Goal: Task Accomplishment & Management: Use online tool/utility

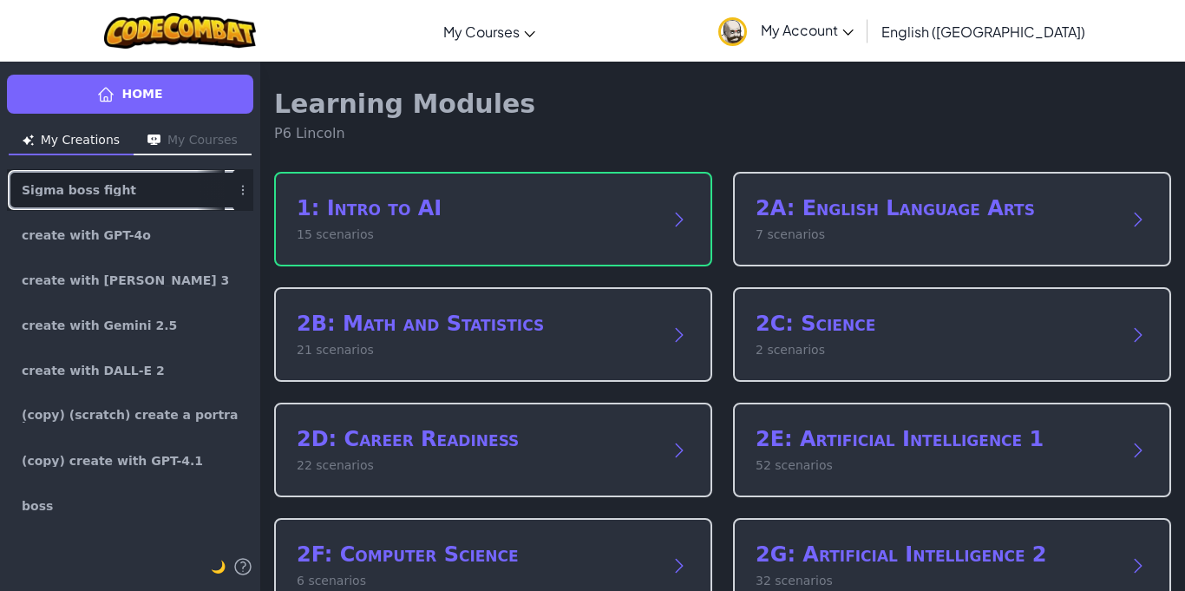
click at [118, 196] on link "Sigma boss fight" at bounding box center [130, 190] width 246 height 42
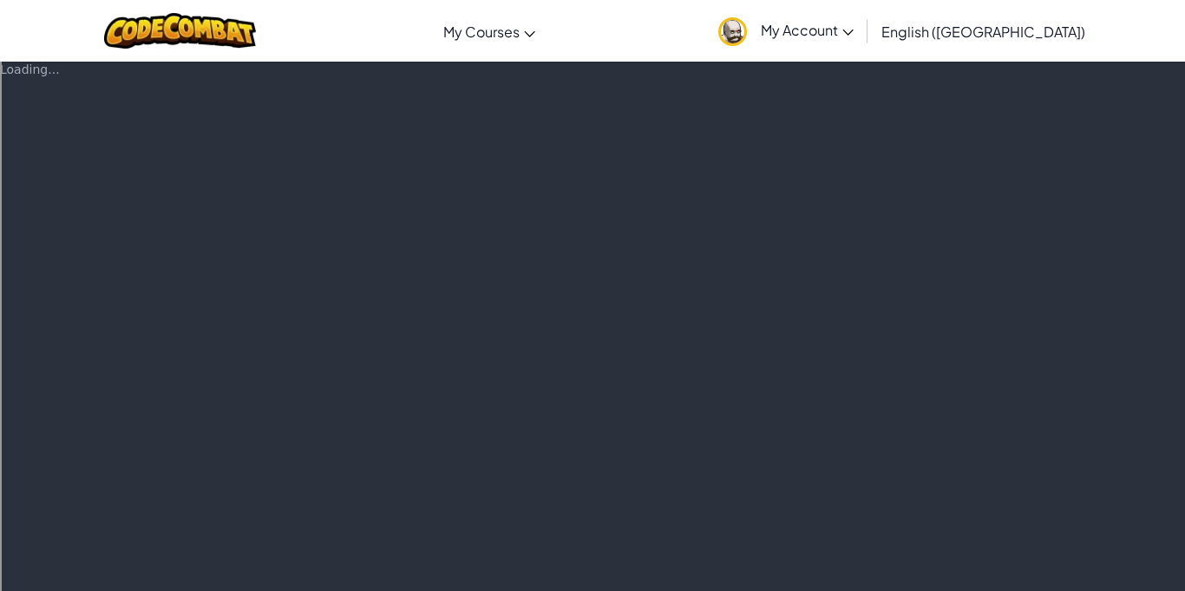
type textarea "x"
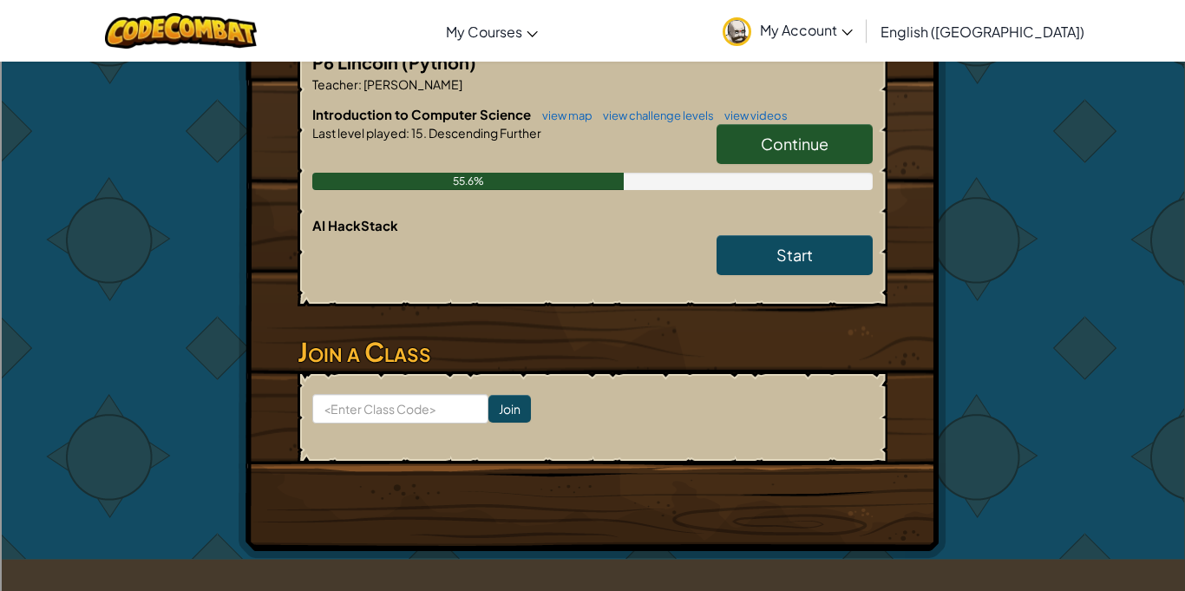
scroll to position [366, 0]
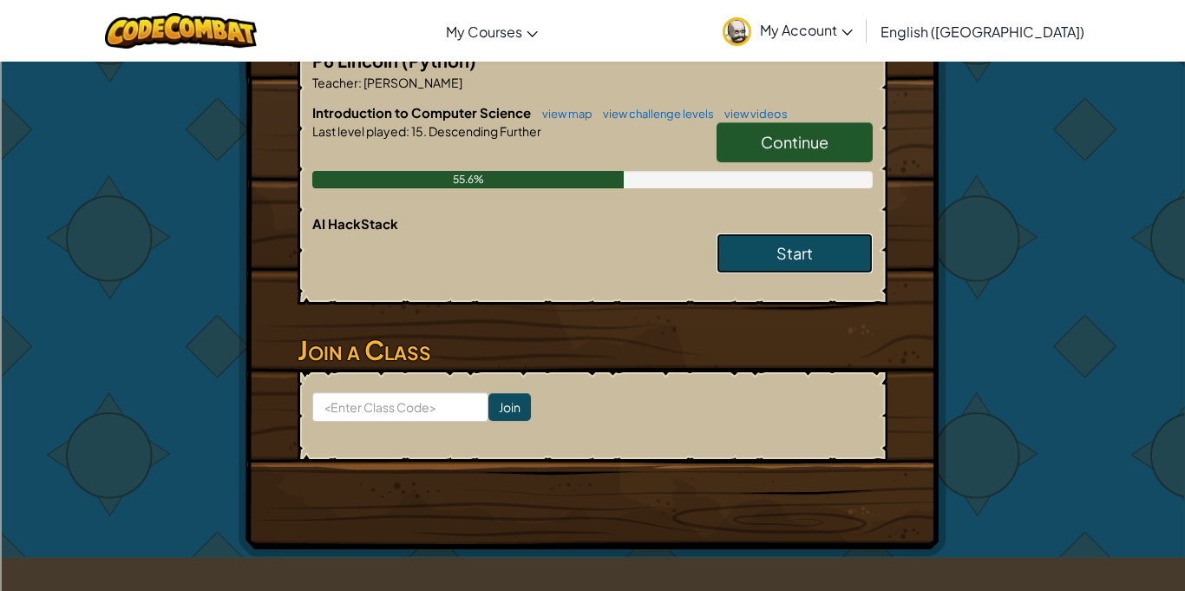
click at [781, 263] on link "Start" at bounding box center [794, 253] width 156 height 40
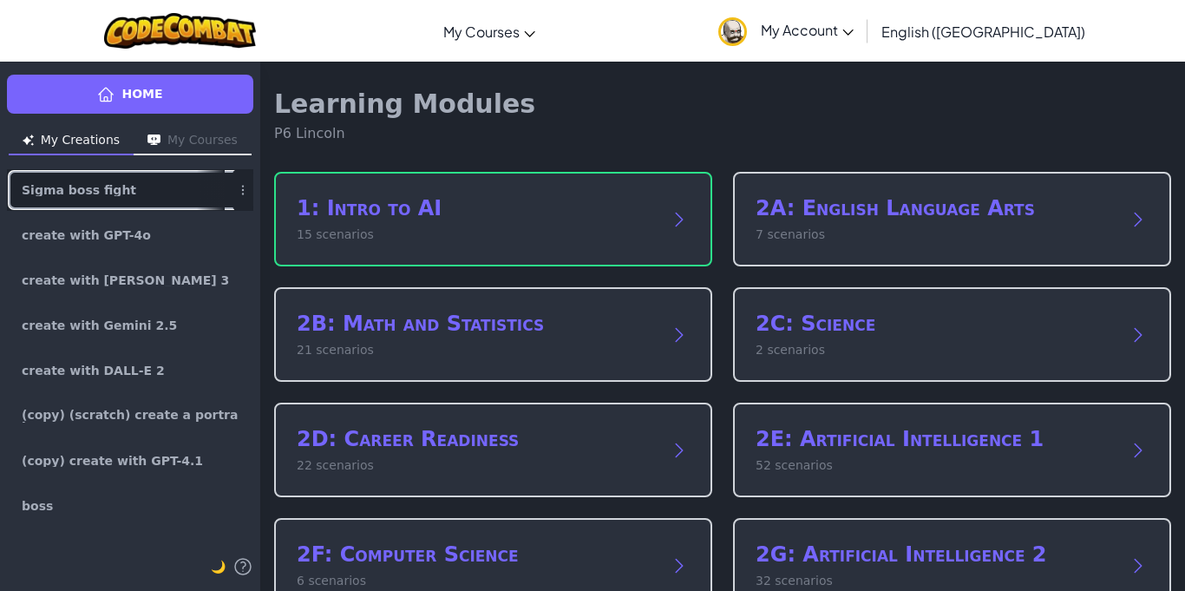
click at [82, 173] on link "Sigma boss fight" at bounding box center [130, 190] width 246 height 42
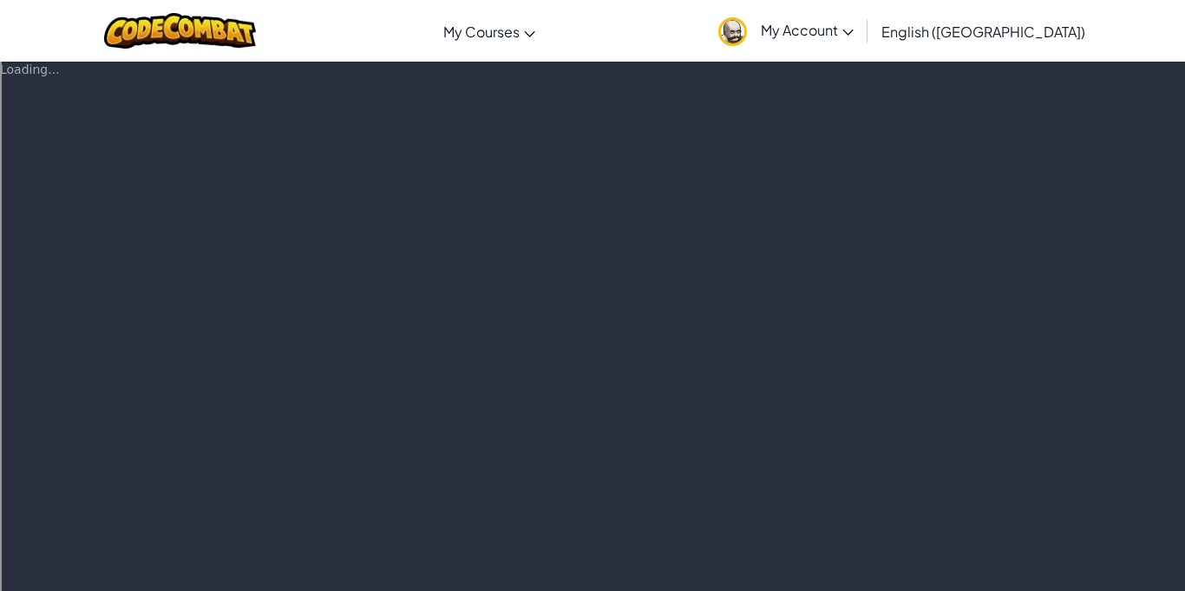
click at [510, 337] on div "Loading..." at bounding box center [592, 326] width 1185 height 530
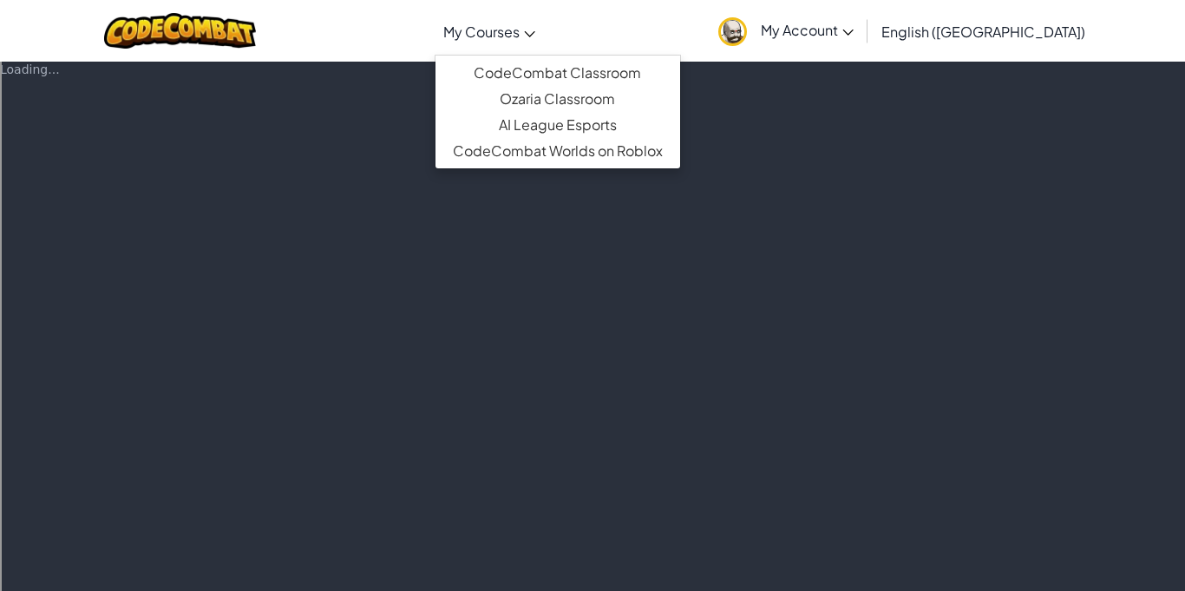
click at [759, 108] on div "Loading..." at bounding box center [592, 326] width 1185 height 530
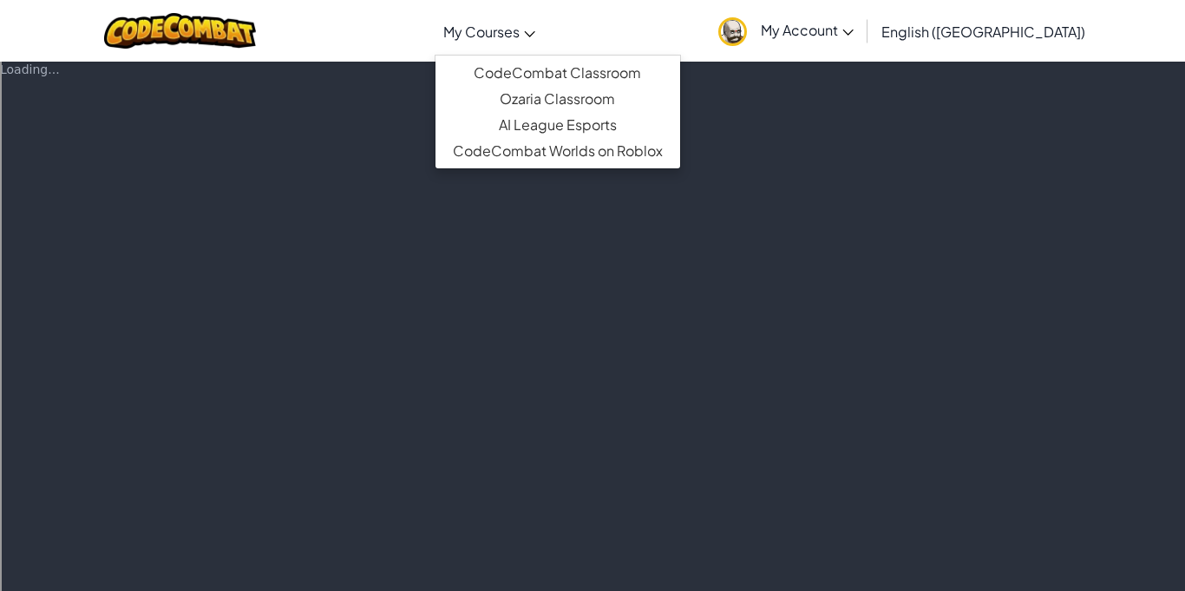
click at [759, 108] on div "Loading..." at bounding box center [592, 326] width 1185 height 530
click at [562, 73] on link "CodeCombat Classroom" at bounding box center [557, 73] width 245 height 26
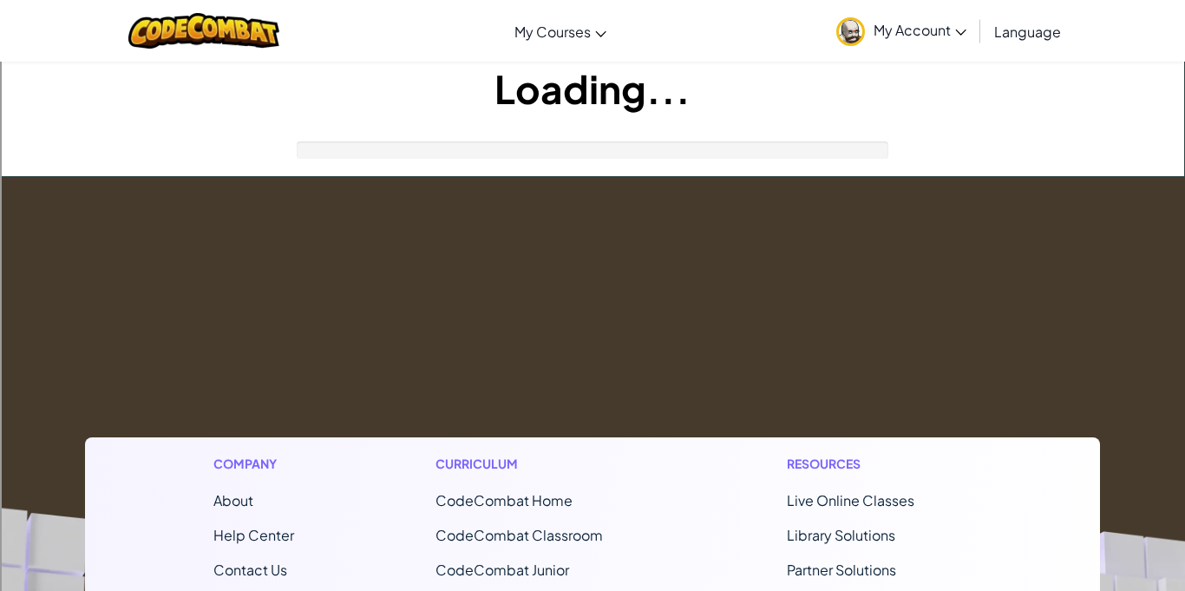
type textarea "x"
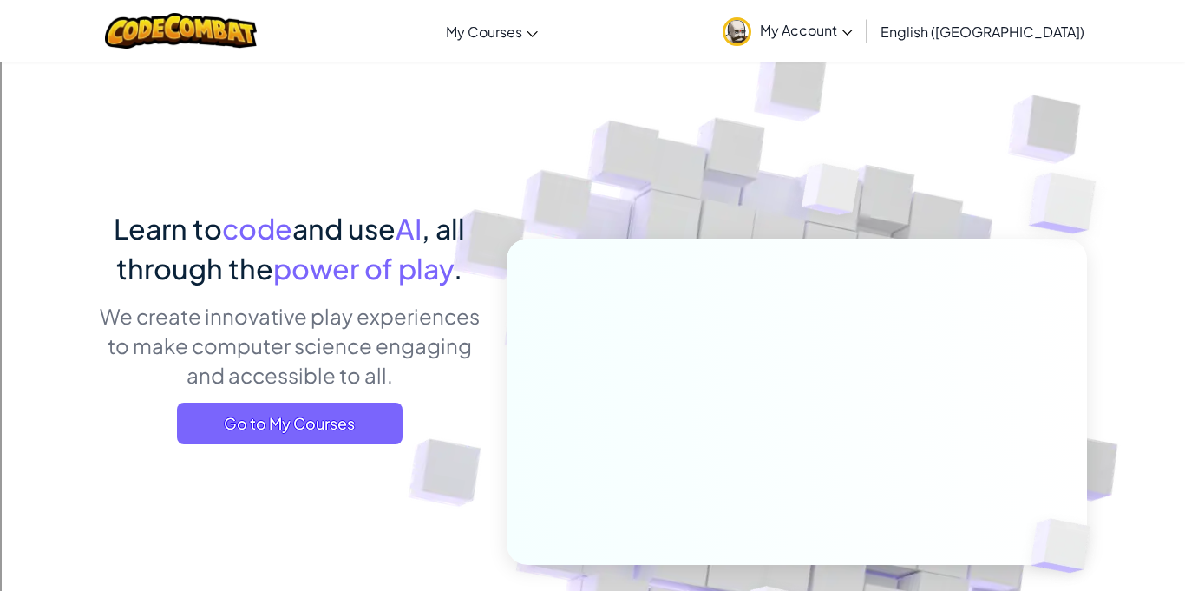
click at [413, 64] on div "Learn to code and use AI , all through the power of play . We create innovative…" at bounding box center [592, 377] width 989 height 633
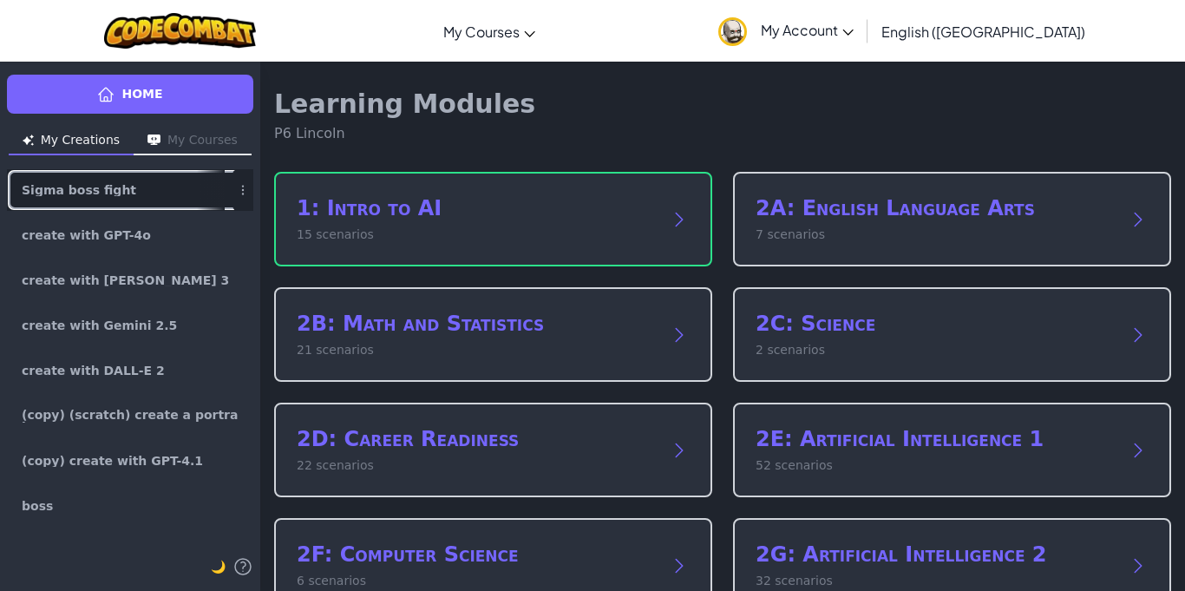
click at [120, 181] on link "Sigma boss fight" at bounding box center [130, 190] width 246 height 42
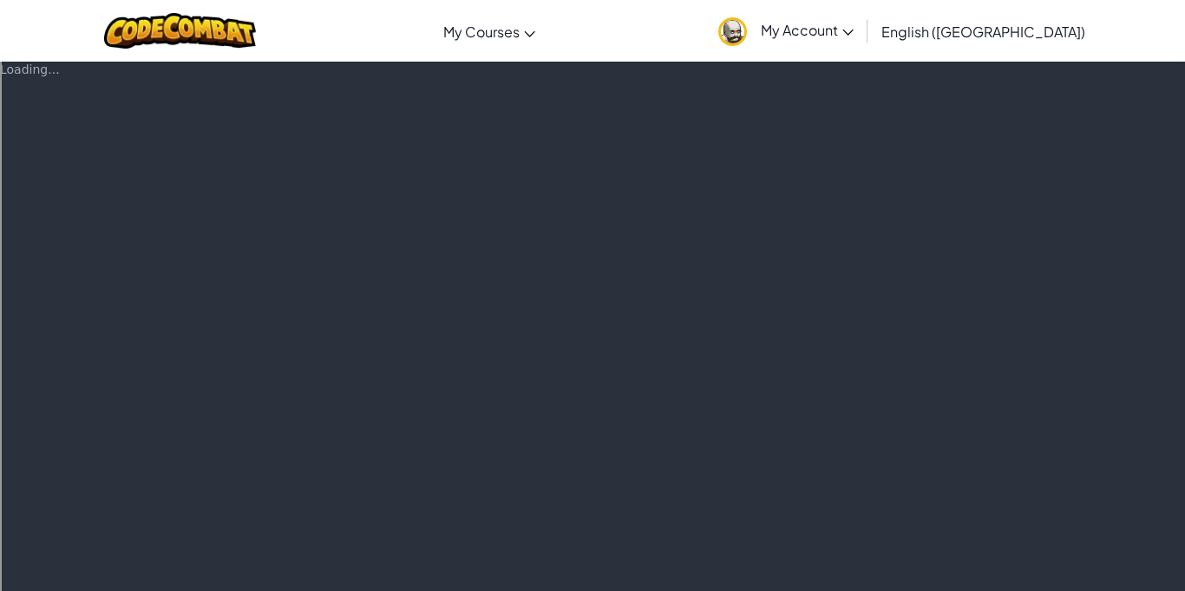
click at [729, 180] on div "Loading..." at bounding box center [592, 326] width 1185 height 530
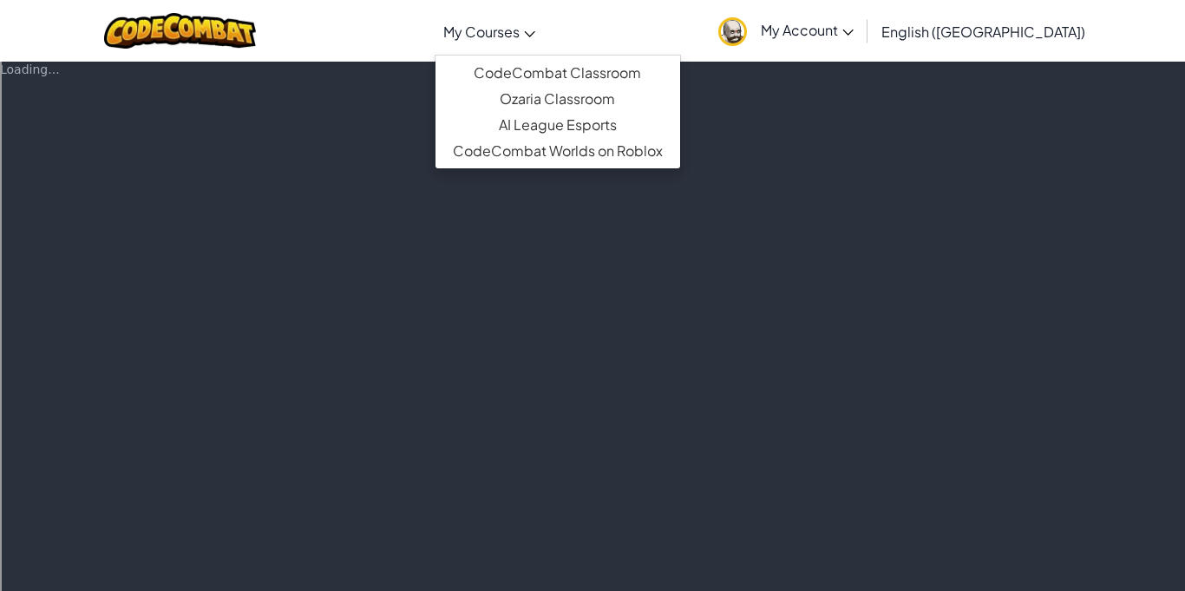
click at [869, 249] on div "Loading..." at bounding box center [592, 326] width 1185 height 530
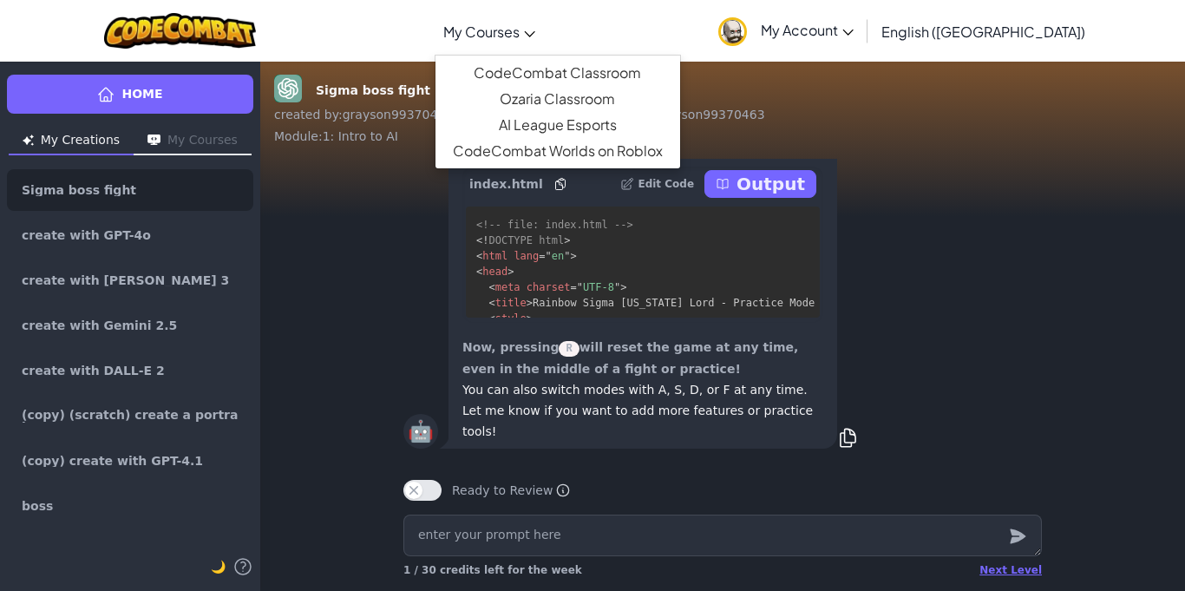
type textarea "x"
